Goal: Information Seeking & Learning: Learn about a topic

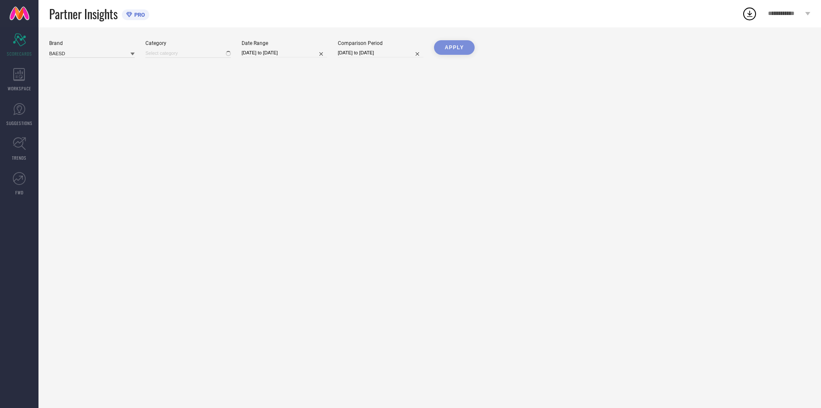
type input "All"
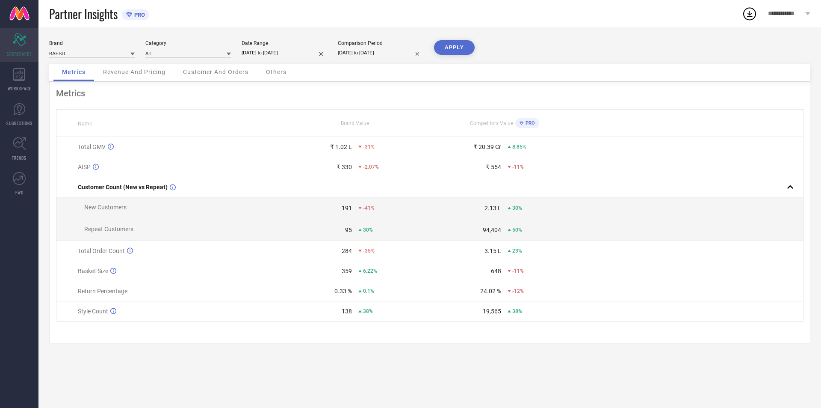
click at [15, 37] on icon at bounding box center [19, 39] width 13 height 13
click at [117, 52] on input at bounding box center [92, 53] width 86 height 9
click at [126, 56] on input at bounding box center [92, 53] width 86 height 9
click at [807, 11] on div "**********" at bounding box center [790, 13] width 64 height 27
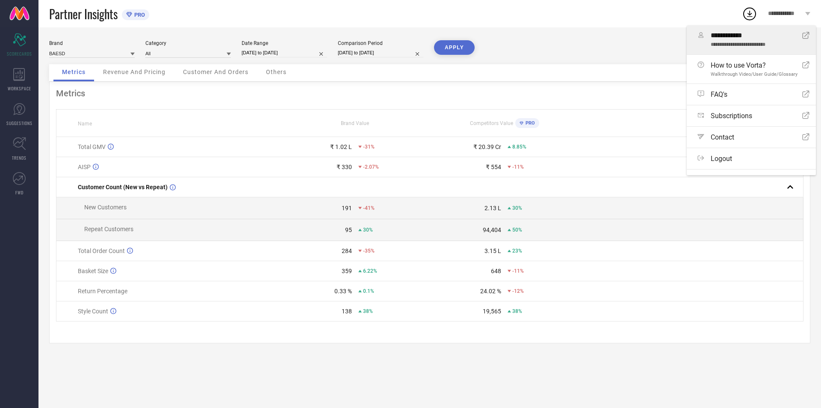
click at [746, 41] on div "**********" at bounding box center [757, 40] width 92 height 16
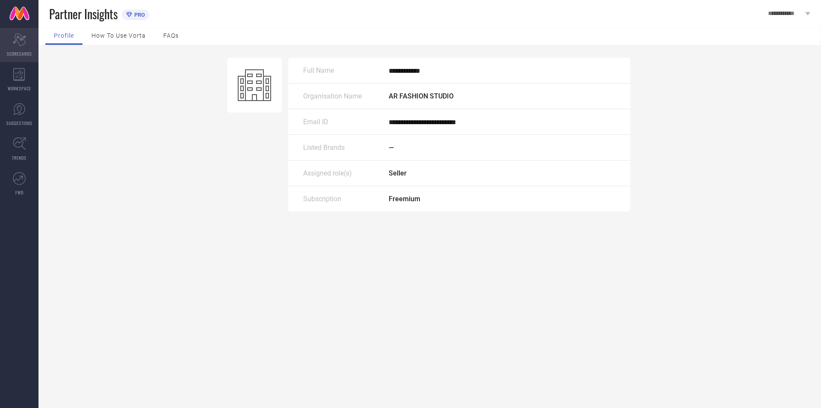
click at [24, 49] on div "Scorecard SCORECARDS" at bounding box center [19, 45] width 39 height 34
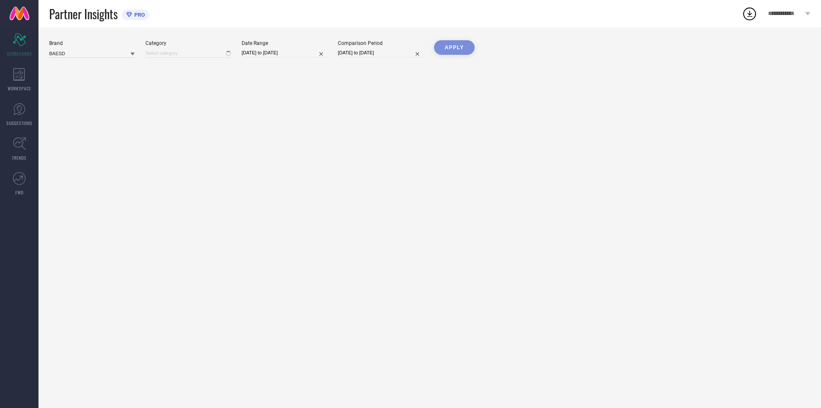
type input "All"
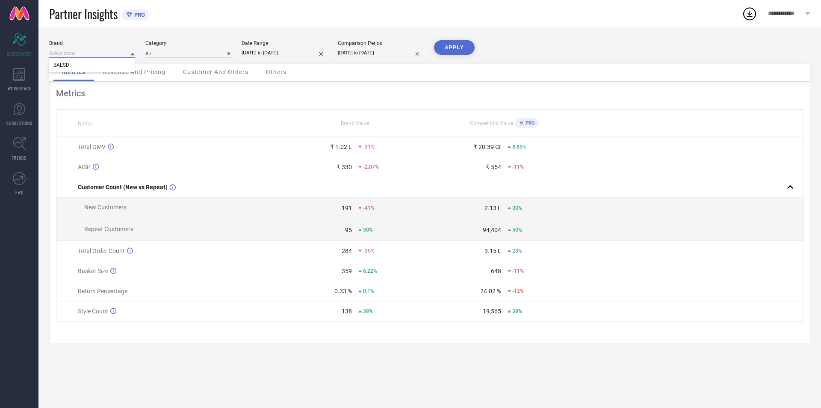
click at [98, 53] on input at bounding box center [92, 53] width 86 height 9
click at [106, 53] on input at bounding box center [92, 53] width 86 height 9
click at [15, 172] on icon at bounding box center [19, 178] width 13 height 13
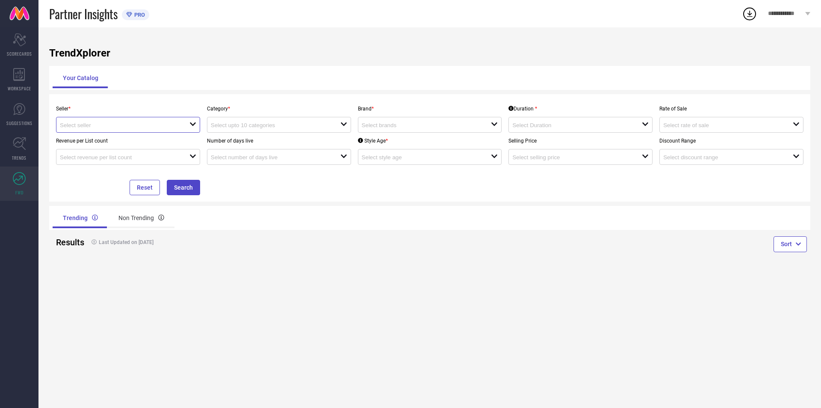
click at [127, 125] on input at bounding box center [118, 125] width 117 height 6
click at [116, 142] on li "AR FASHION STUDIO ( 26070 )" at bounding box center [127, 140] width 143 height 15
type input "AR FASHION STUDIO ( 26070 )"
click at [285, 119] on div "open" at bounding box center [279, 125] width 144 height 16
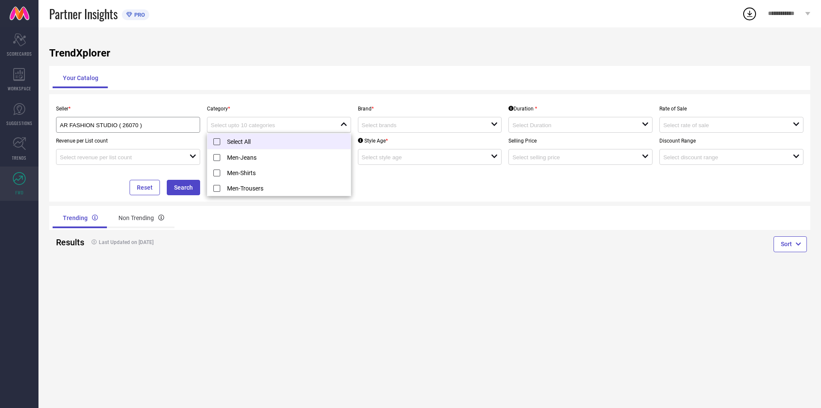
click at [237, 138] on li "Select All" at bounding box center [279, 141] width 143 height 16
type input "Men-Jeans, + 2 more"
click at [391, 182] on div "Seller * AR FASHION STUDIO ( 26070 ) Category * Men-Jeans, + 2 more reset Brand…" at bounding box center [430, 148] width 755 height 95
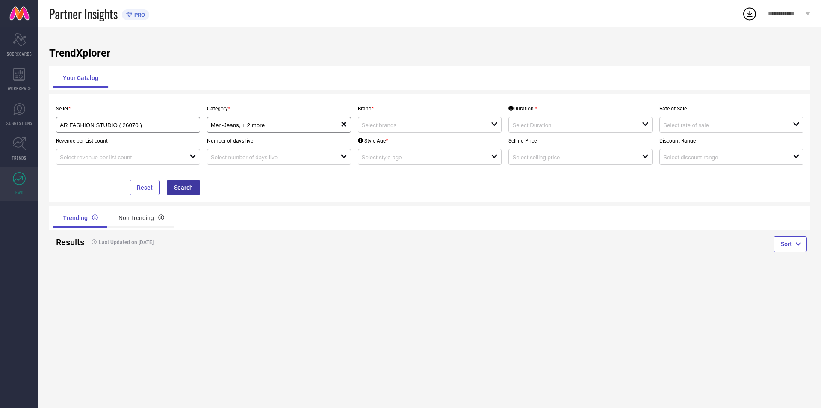
click at [189, 189] on button "Search" at bounding box center [183, 187] width 33 height 15
click at [436, 120] on div "open" at bounding box center [430, 125] width 144 height 16
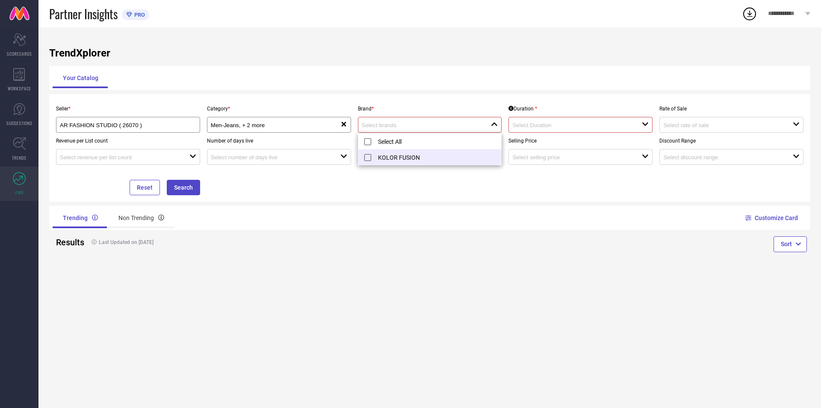
click at [412, 154] on li "KOLOR FUSION" at bounding box center [430, 156] width 143 height 15
type input "KOLOR FUSION"
click at [533, 130] on div "open" at bounding box center [581, 125] width 144 height 16
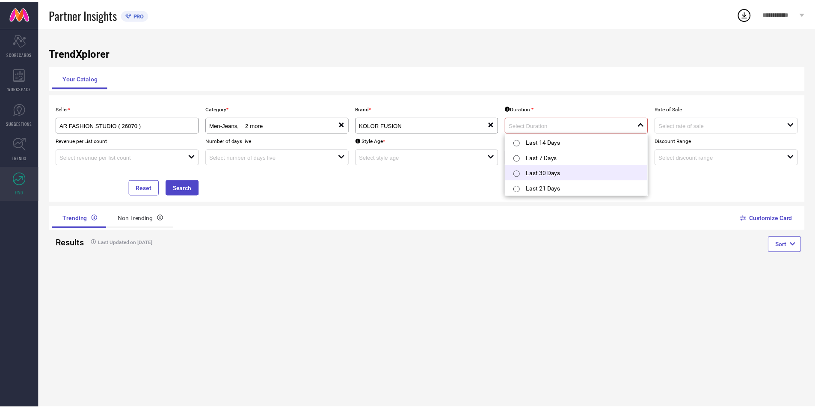
scroll to position [2, 0]
click at [528, 169] on div at bounding box center [521, 171] width 15 height 17
type input "Last 30 Days"
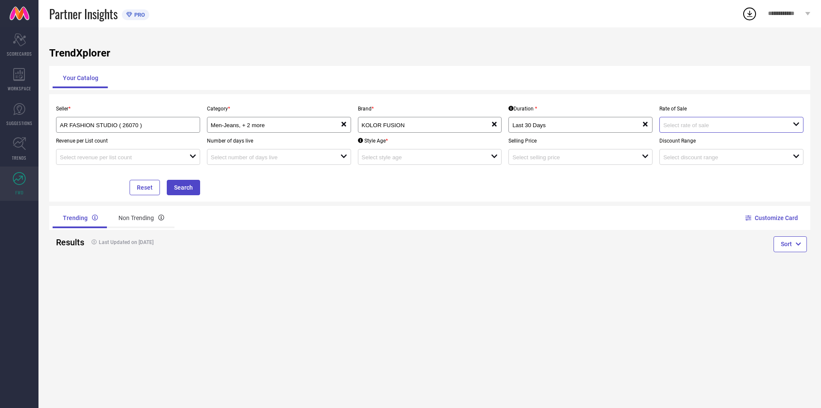
click at [682, 125] on input at bounding box center [722, 125] width 117 height 6
click at [635, 80] on div "Your Catalog" at bounding box center [430, 78] width 755 height 21
click at [179, 185] on button "Search" at bounding box center [183, 187] width 33 height 15
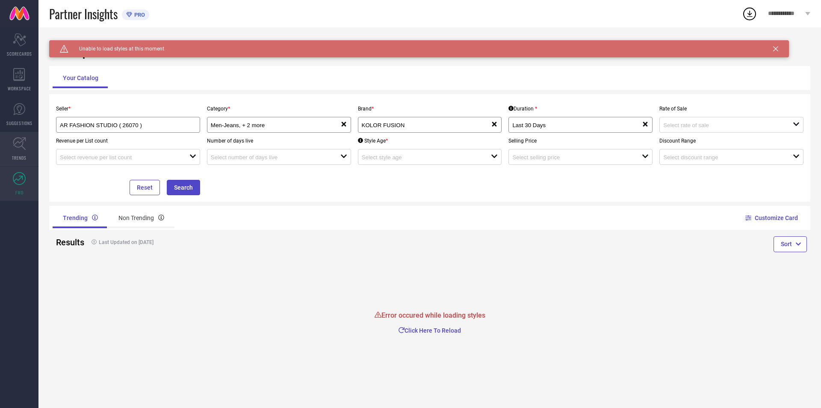
click at [20, 145] on icon at bounding box center [19, 143] width 13 height 13
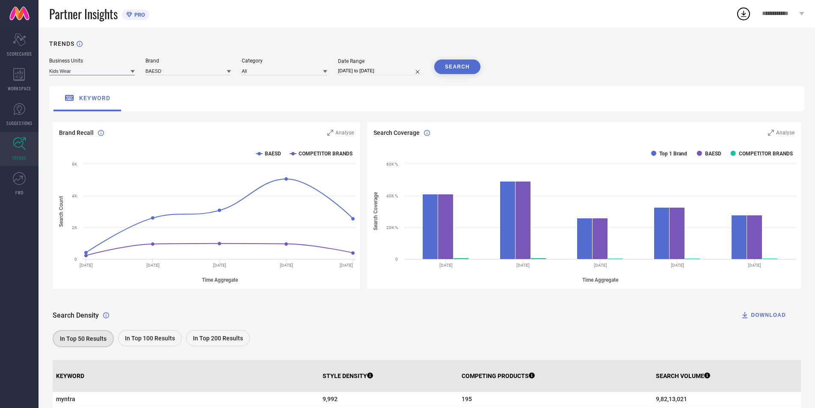
click at [118, 72] on input at bounding box center [92, 70] width 86 height 9
click at [62, 128] on span "Men's LTA" at bounding box center [64, 126] width 22 height 6
click at [459, 69] on button "SEARCH" at bounding box center [457, 66] width 46 height 15
click at [205, 74] on input at bounding box center [188, 70] width 86 height 9
click at [262, 74] on input at bounding box center [285, 70] width 86 height 9
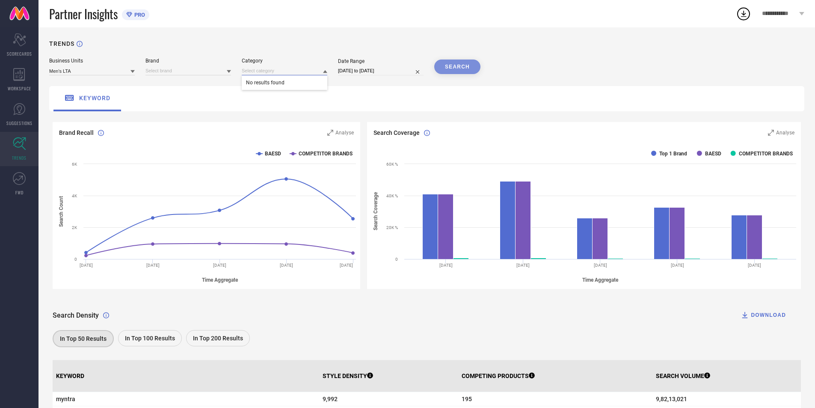
click at [349, 71] on input "[DATE] to [DATE]" at bounding box center [381, 70] width 86 height 9
select select "6"
select select "2025"
select select "7"
select select "2025"
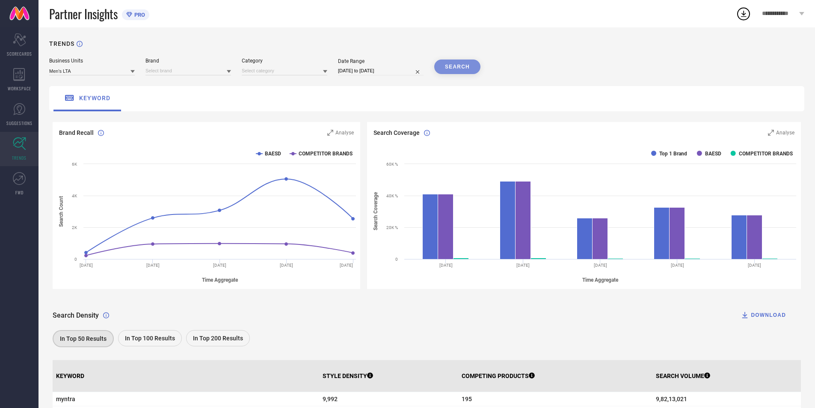
click at [534, 43] on div "TRENDS" at bounding box center [426, 49] width 755 height 18
click at [21, 115] on icon at bounding box center [19, 109] width 13 height 13
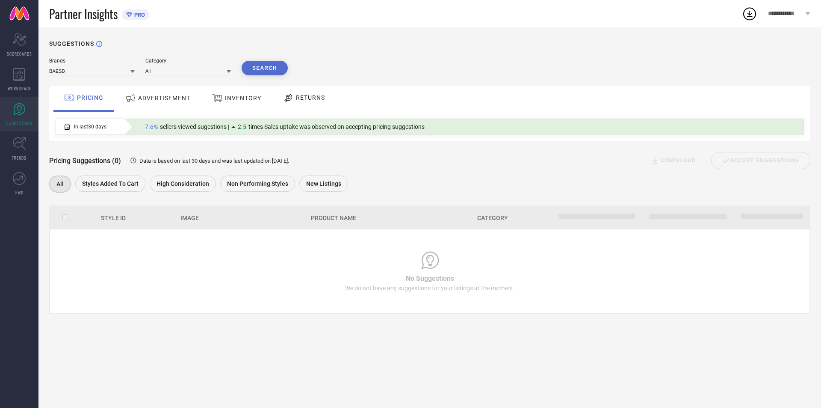
click at [169, 100] on span "ADVERTISEMENT" at bounding box center [164, 98] width 52 height 7
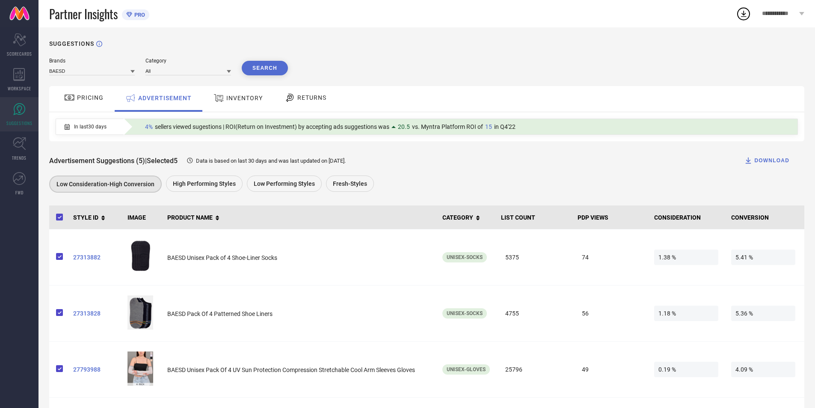
click at [228, 100] on span "INVENTORY" at bounding box center [244, 98] width 36 height 7
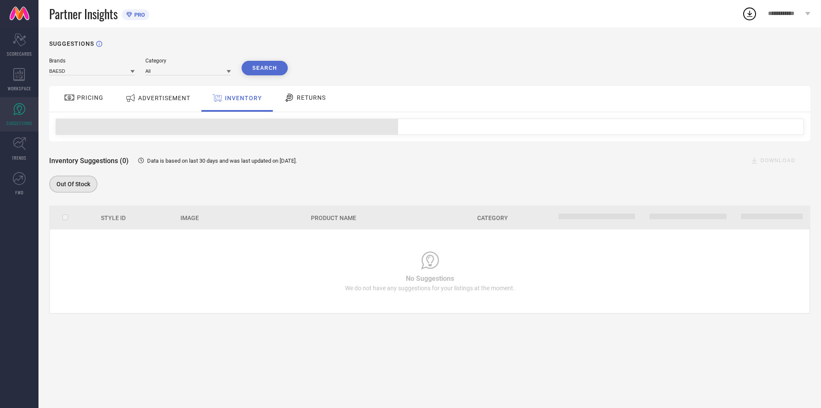
click at [298, 98] on span "RETURNS" at bounding box center [311, 97] width 29 height 7
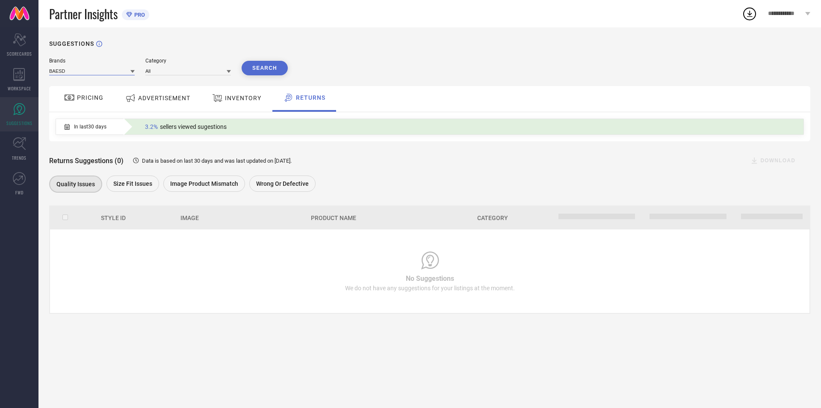
click at [73, 73] on input at bounding box center [92, 70] width 86 height 9
click at [22, 79] on icon at bounding box center [19, 74] width 12 height 13
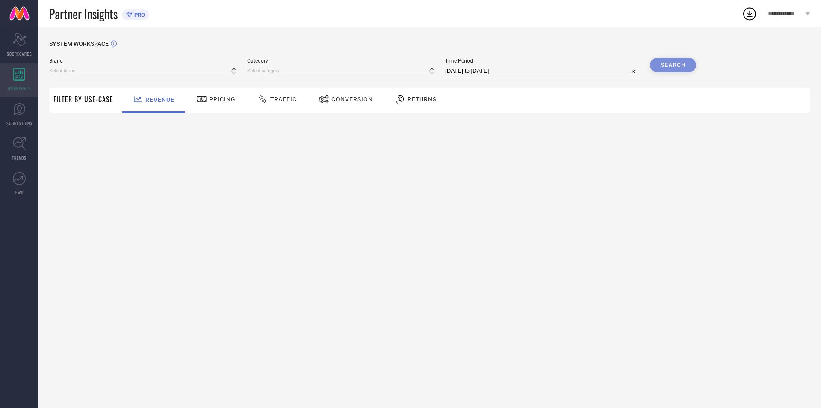
type input "BAESD"
type input "All"
click at [167, 73] on input at bounding box center [142, 70] width 187 height 9
click at [274, 67] on input at bounding box center [340, 70] width 187 height 9
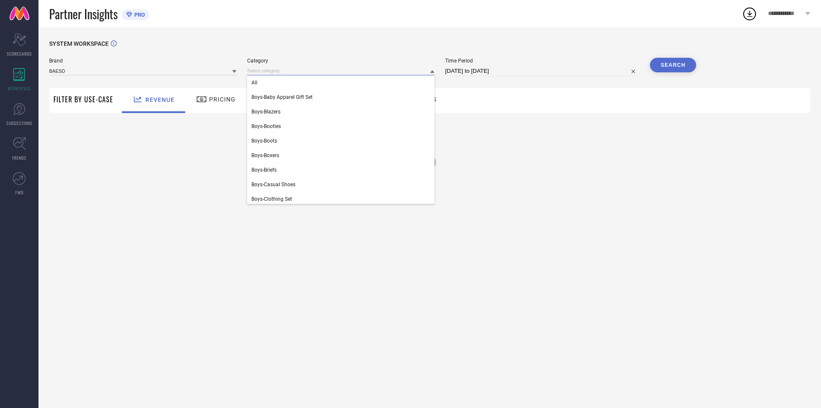
drag, startPoint x: 275, startPoint y: 67, endPoint x: 340, endPoint y: 66, distance: 65.0
click at [276, 67] on input at bounding box center [340, 70] width 187 height 9
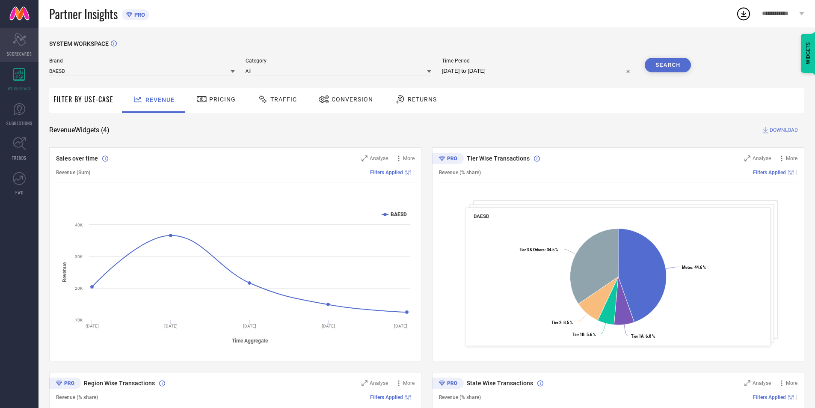
click at [19, 48] on div "Scorecard SCORECARDS" at bounding box center [19, 45] width 39 height 34
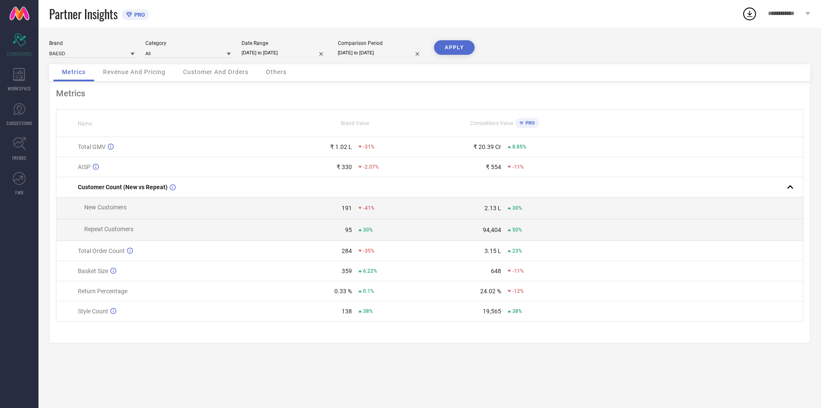
click at [283, 72] on span "Others" at bounding box center [276, 71] width 21 height 7
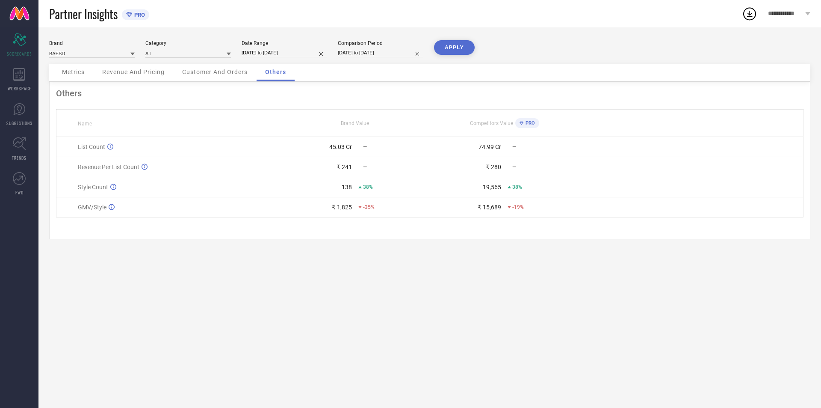
click at [218, 74] on span "Customer And Orders" at bounding box center [214, 71] width 65 height 7
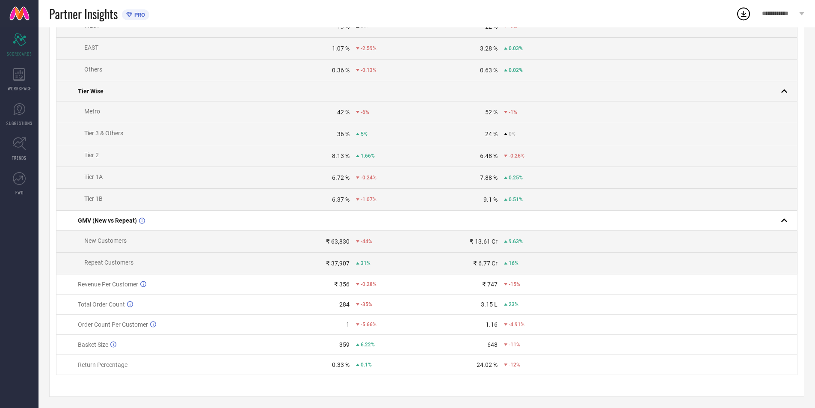
scroll to position [283, 0]
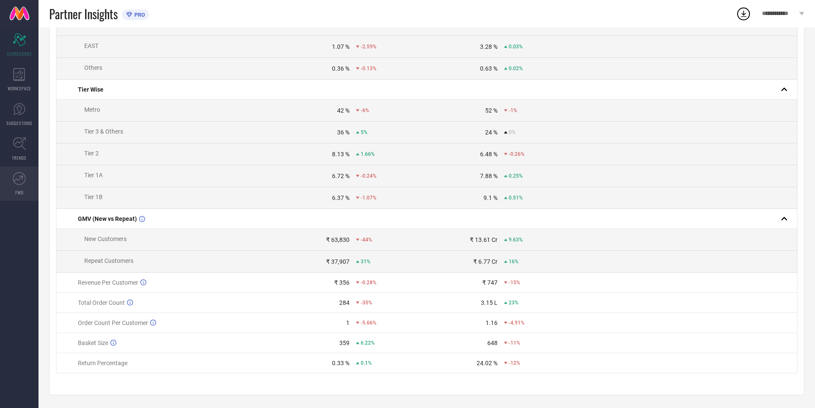
click at [17, 177] on icon at bounding box center [19, 178] width 13 height 13
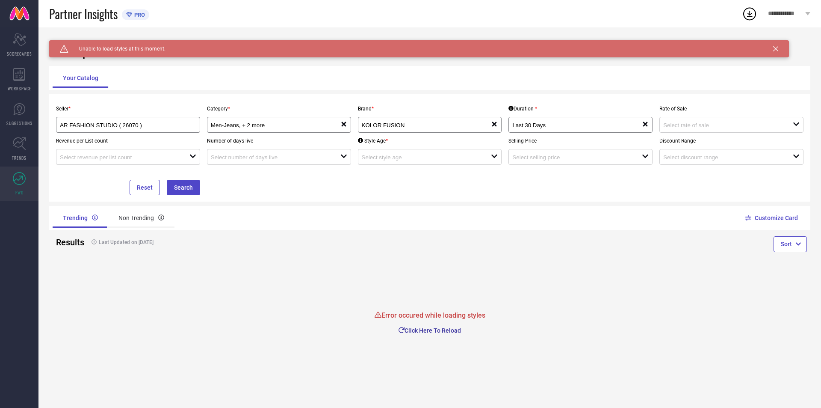
click at [442, 333] on button "Click Here To Reload" at bounding box center [430, 330] width 111 height 9
click at [286, 132] on div "Men-Jeans, + 2 more reset" at bounding box center [279, 125] width 144 height 16
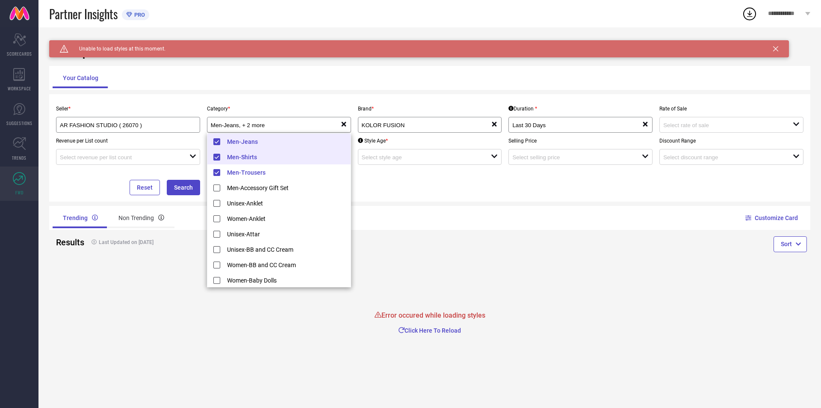
click at [249, 158] on li "Men-Shirts" at bounding box center [279, 156] width 143 height 15
click at [243, 143] on li "Men-Jeans" at bounding box center [279, 140] width 143 height 15
type input "Men-Trousers"
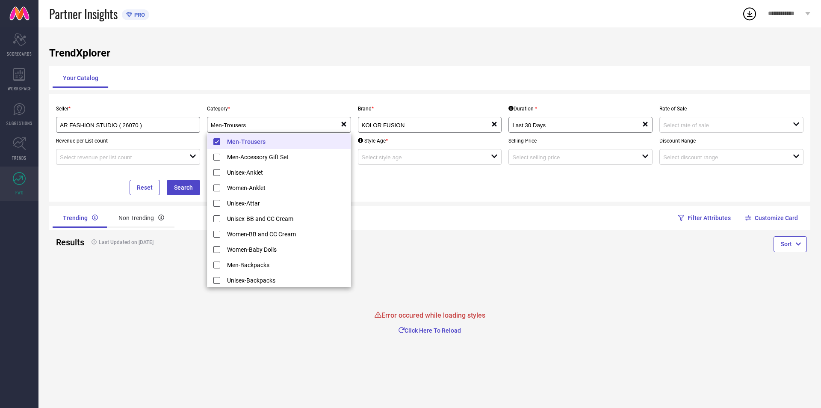
click at [234, 143] on li "Men-Trousers" at bounding box center [279, 140] width 143 height 15
click at [236, 126] on input at bounding box center [269, 125] width 117 height 6
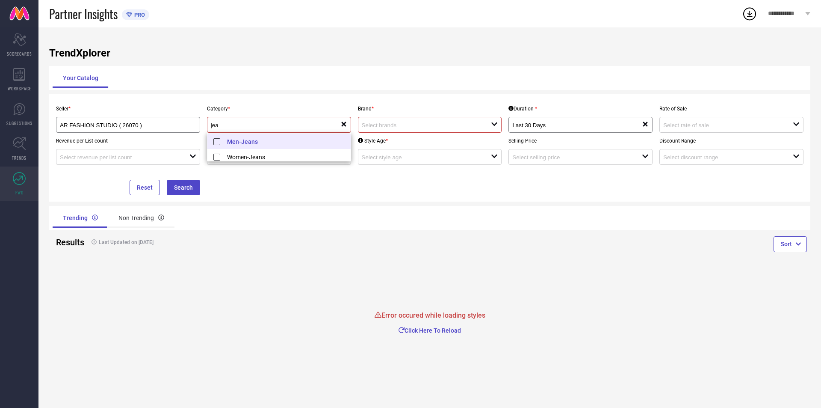
type input "jea"
click at [248, 140] on li "Men-Jeans" at bounding box center [279, 140] width 143 height 15
click at [560, 167] on div "Seller * AR FASHION STUDIO ( 26070 ) Category * jea reset Brand * open Duration…" at bounding box center [430, 148] width 755 height 95
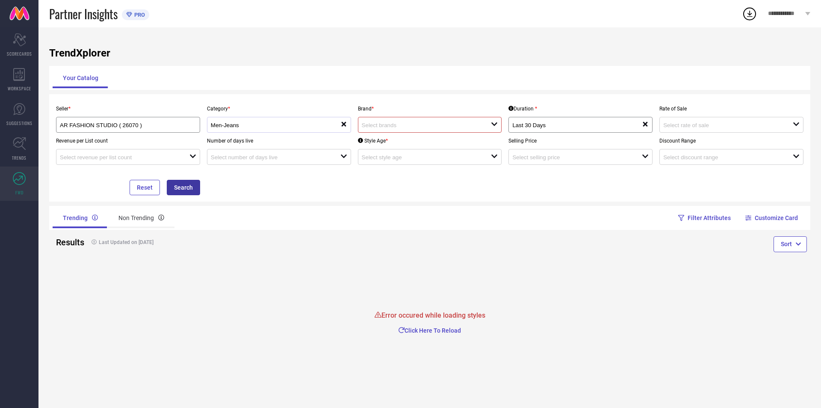
click at [176, 191] on button "Search" at bounding box center [183, 187] width 33 height 15
click at [414, 123] on input at bounding box center [420, 125] width 117 height 6
click at [391, 156] on li "KOLOR FUSION" at bounding box center [430, 156] width 143 height 15
type input "KOLOR FUSION"
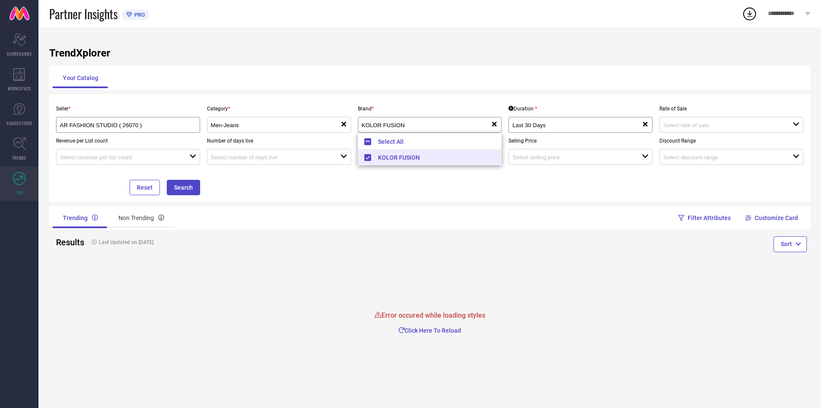
click at [578, 183] on div "Seller * AR FASHION STUDIO ( 26070 ) Category * Men-Jeans reset Brand * KOLOR F…" at bounding box center [430, 148] width 755 height 95
click at [185, 187] on button "Search" at bounding box center [183, 187] width 33 height 15
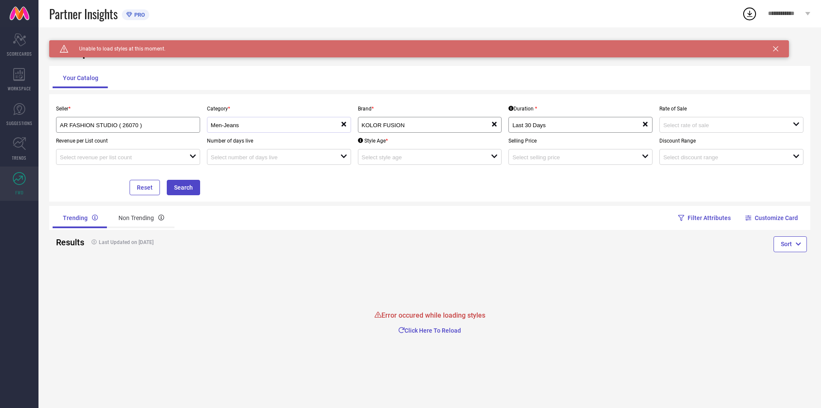
click at [777, 46] on div "Caution Created with Sketch. Unable to load styles at this moment." at bounding box center [419, 48] width 740 height 17
click at [777, 48] on icon at bounding box center [776, 48] width 5 height 5
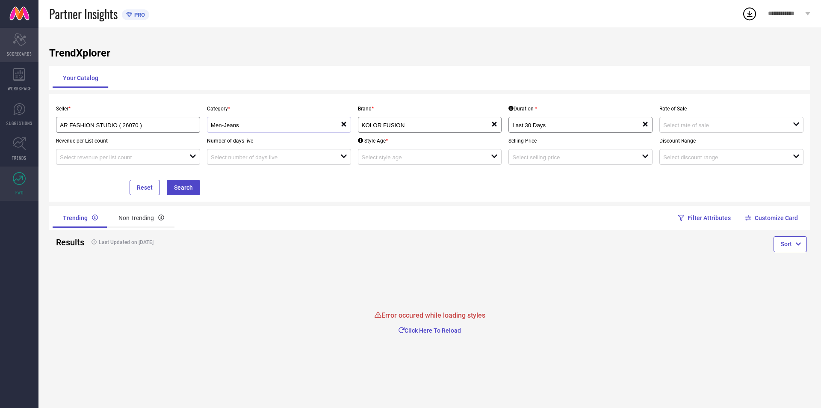
click at [14, 41] on icon at bounding box center [19, 39] width 13 height 13
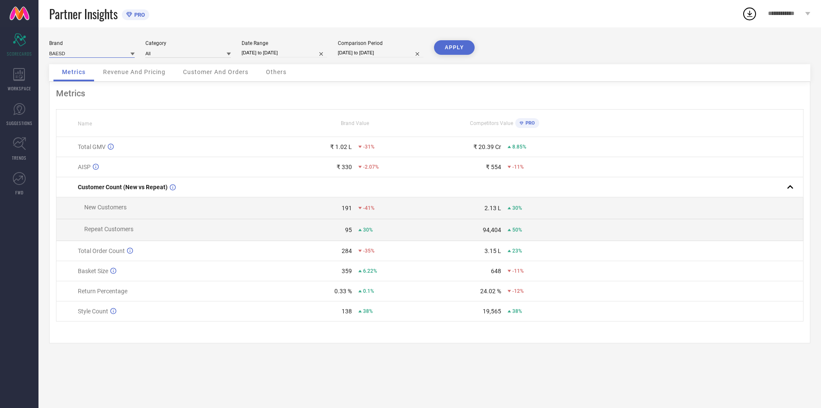
click at [101, 52] on input at bounding box center [92, 53] width 86 height 9
click at [184, 47] on div "Category All" at bounding box center [188, 49] width 86 height 18
click at [184, 49] on input at bounding box center [188, 53] width 86 height 9
click at [170, 66] on div "All" at bounding box center [188, 65] width 86 height 15
click at [5, 72] on div "WORKSPACE" at bounding box center [19, 79] width 39 height 34
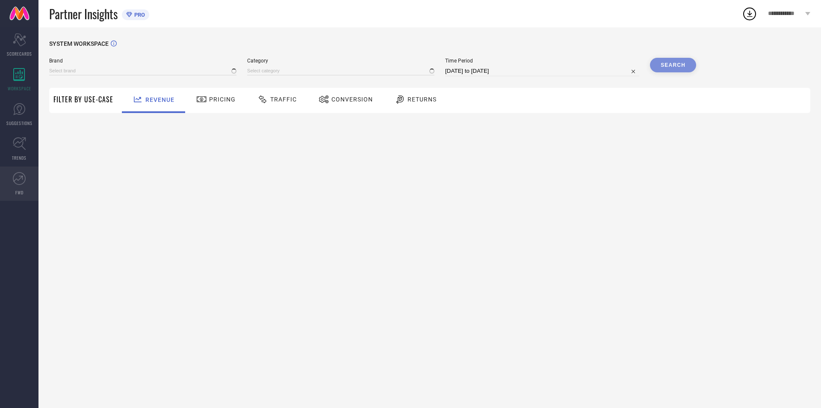
click at [14, 182] on icon at bounding box center [19, 178] width 13 height 13
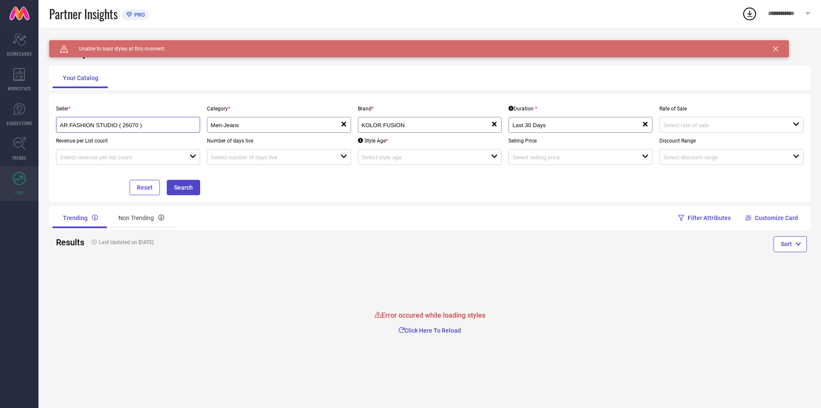
click at [148, 124] on input "AR FASHION STUDIO ( 26070 )" at bounding box center [121, 125] width 123 height 6
click at [352, 192] on div "Seller * AR FASHION STUDIO ( 26070 ) Category * Men-Jeans reset Brand * KOLOR F…" at bounding box center [430, 148] width 755 height 95
click at [131, 216] on div "Non Trending" at bounding box center [141, 218] width 66 height 21
click at [69, 224] on div "Trending" at bounding box center [80, 218] width 54 height 21
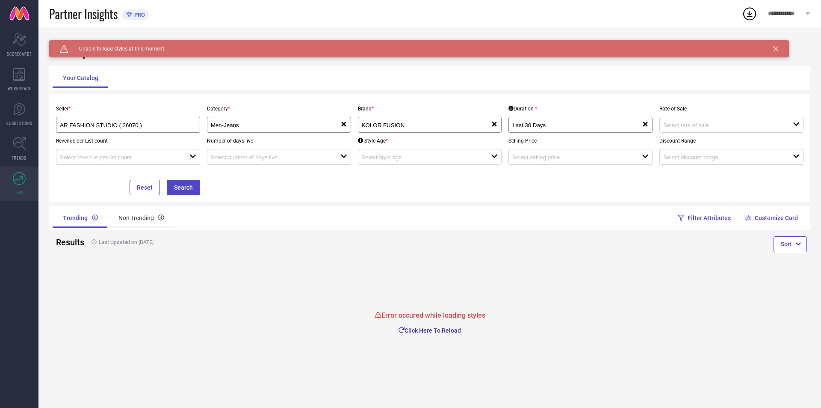
click at [429, 330] on button "Click Here To Reload" at bounding box center [430, 330] width 111 height 9
